Goal: Task Accomplishment & Management: Use online tool/utility

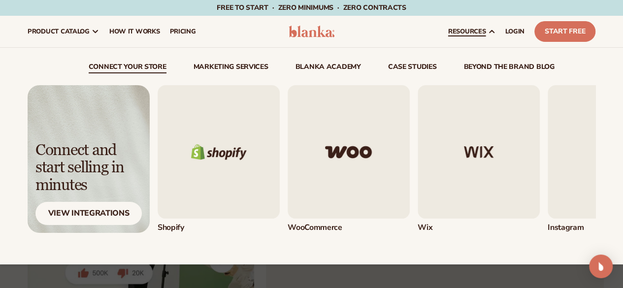
click at [225, 194] on img "1 / 5" at bounding box center [219, 151] width 122 height 133
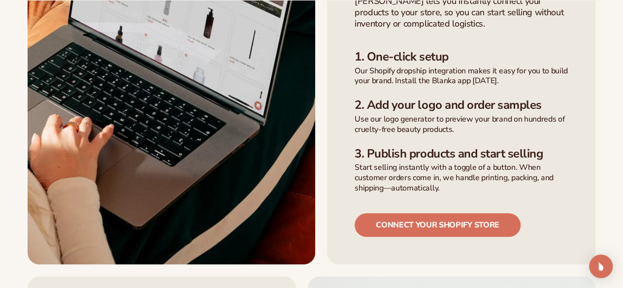
scroll to position [451, 0]
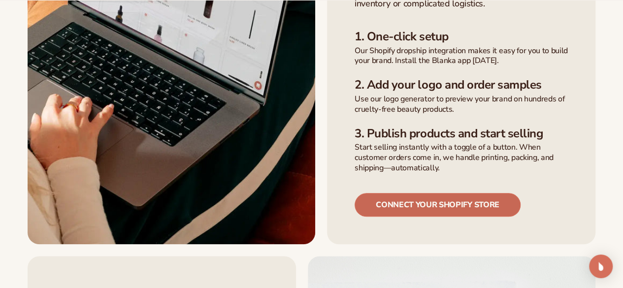
click at [454, 193] on link "Connect your shopify store" at bounding box center [438, 205] width 166 height 24
click at [447, 193] on link "Connect your shopify store" at bounding box center [438, 205] width 166 height 24
